Goal: Transaction & Acquisition: Purchase product/service

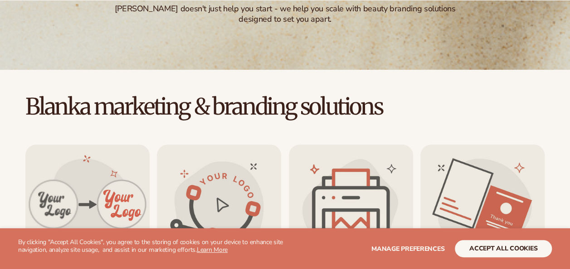
scroll to position [185, 0]
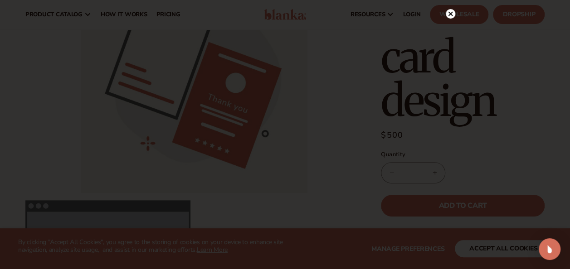
scroll to position [103, 0]
click at [453, 29] on circle at bounding box center [451, 32] width 10 height 10
